Goal: Transaction & Acquisition: Purchase product/service

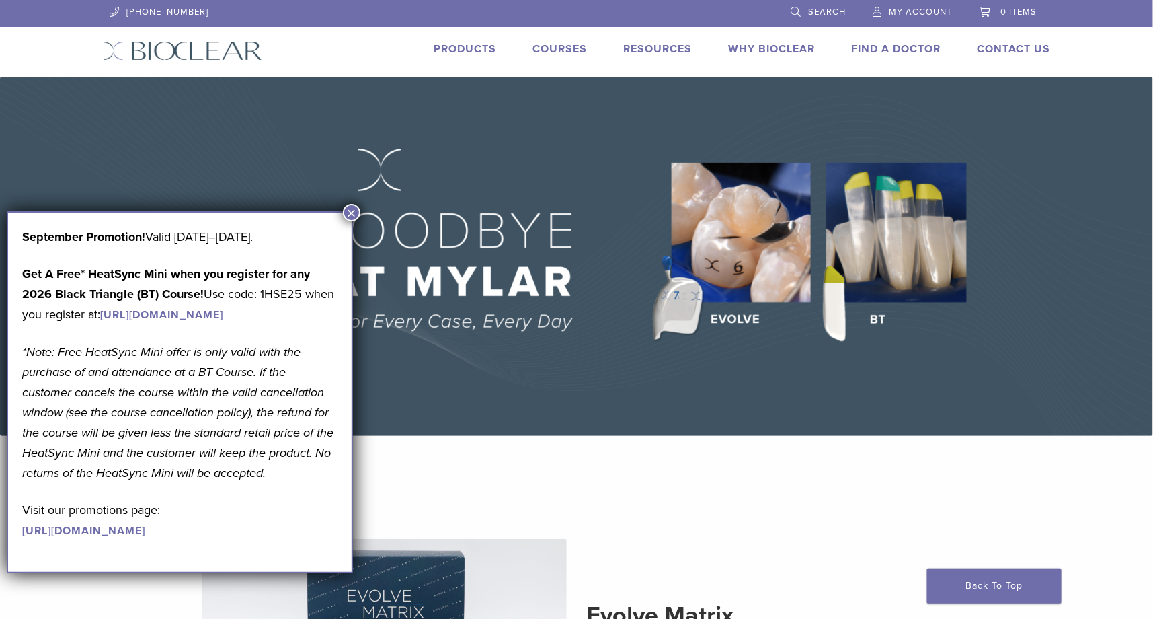
click at [465, 46] on link "Products" at bounding box center [465, 48] width 63 height 13
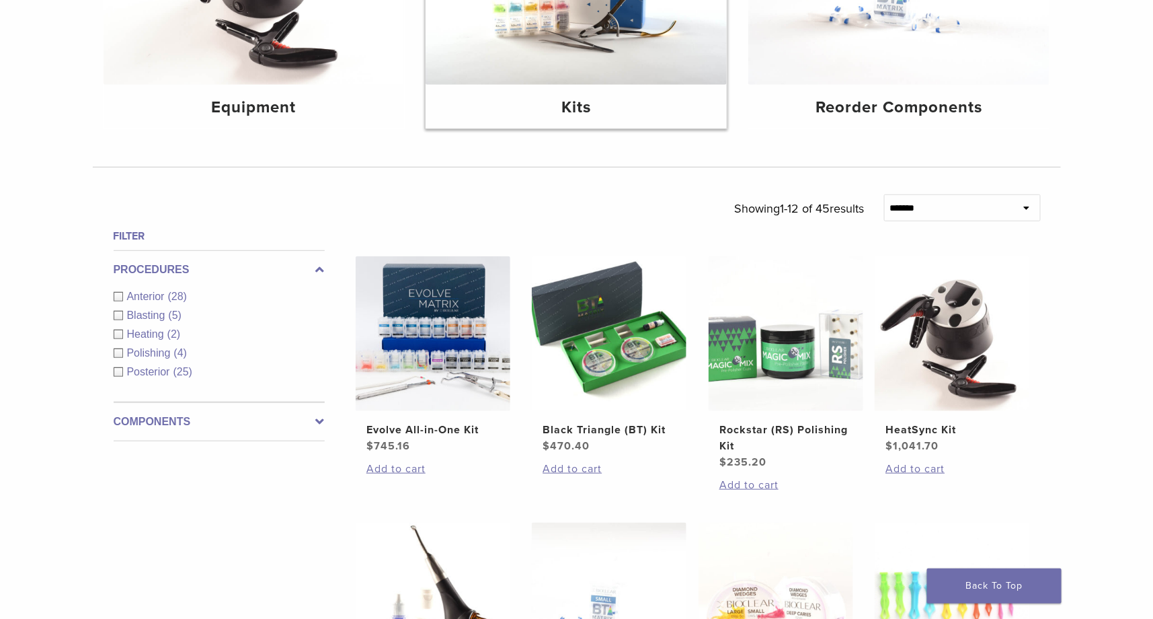
scroll to position [297, 0]
